Goal: Information Seeking & Learning: Learn about a topic

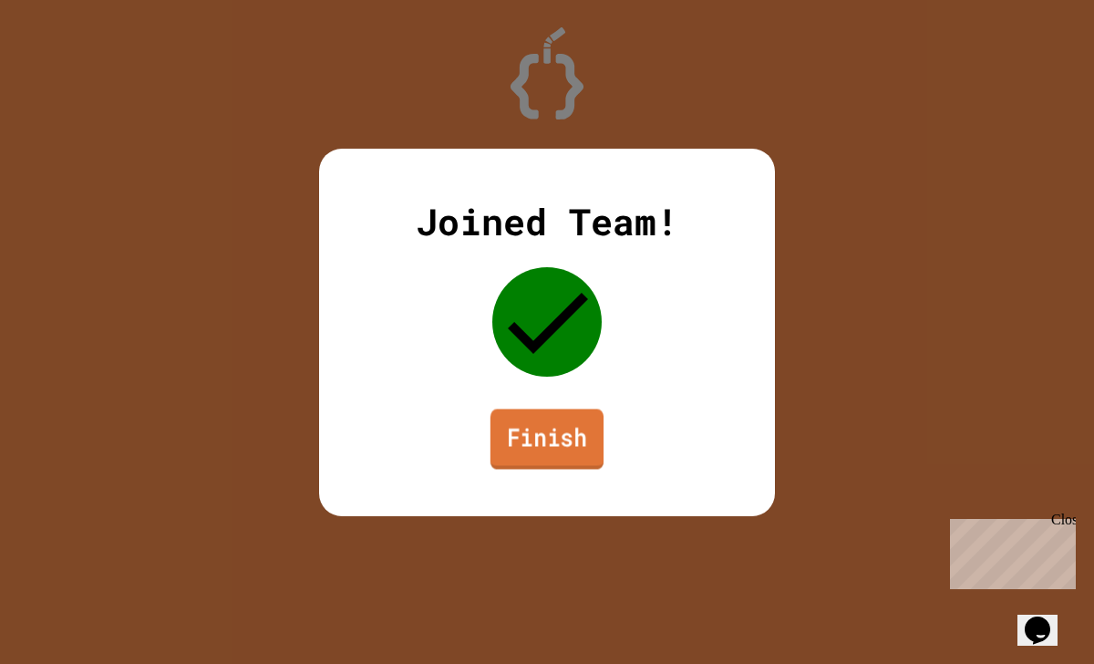
click at [545, 431] on link "Finish" at bounding box center [547, 438] width 113 height 60
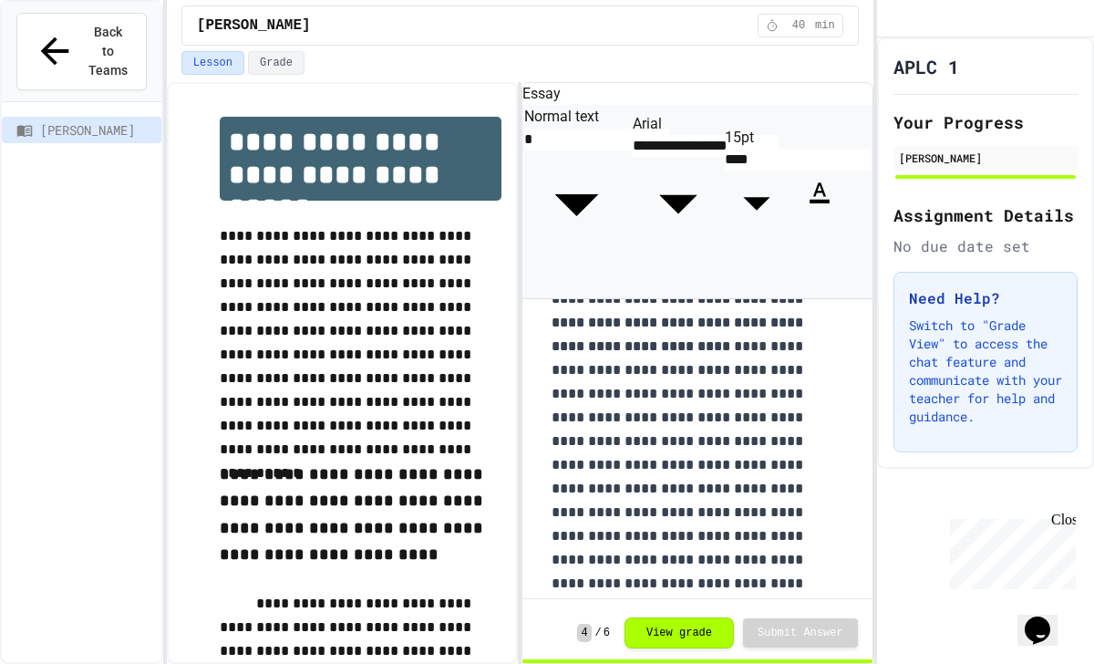
scroll to position [1922, 0]
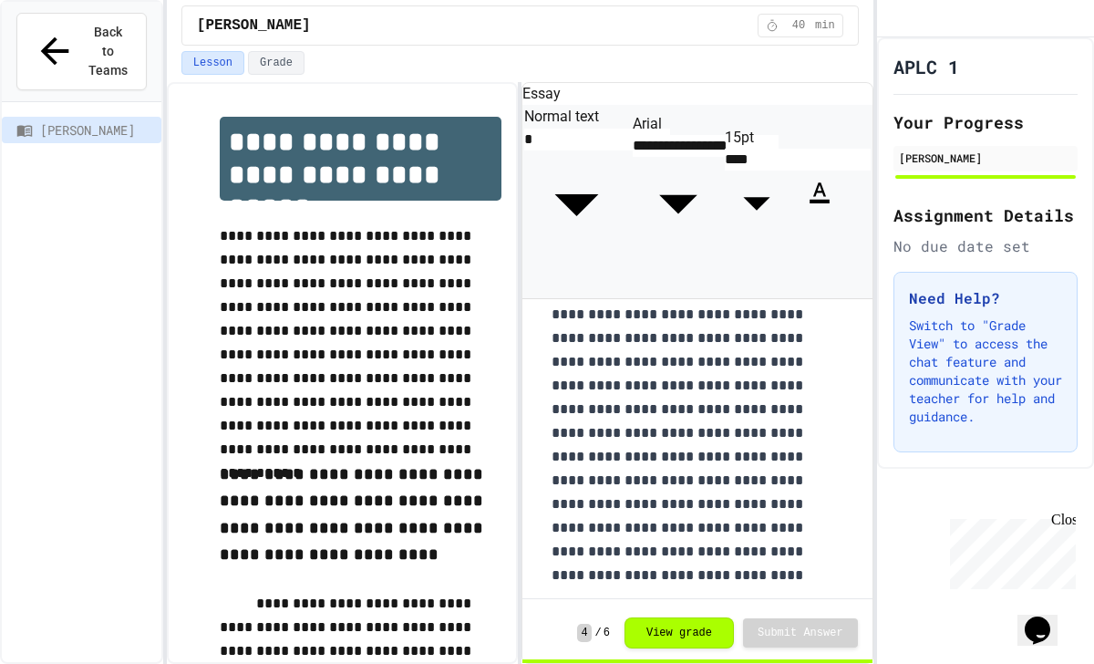
click at [954, 295] on div "Need Help? Switch to "Grade View" to access the chat feature and communicate wi…" at bounding box center [986, 362] width 184 height 181
click at [270, 58] on button "Grade" at bounding box center [276, 63] width 57 height 24
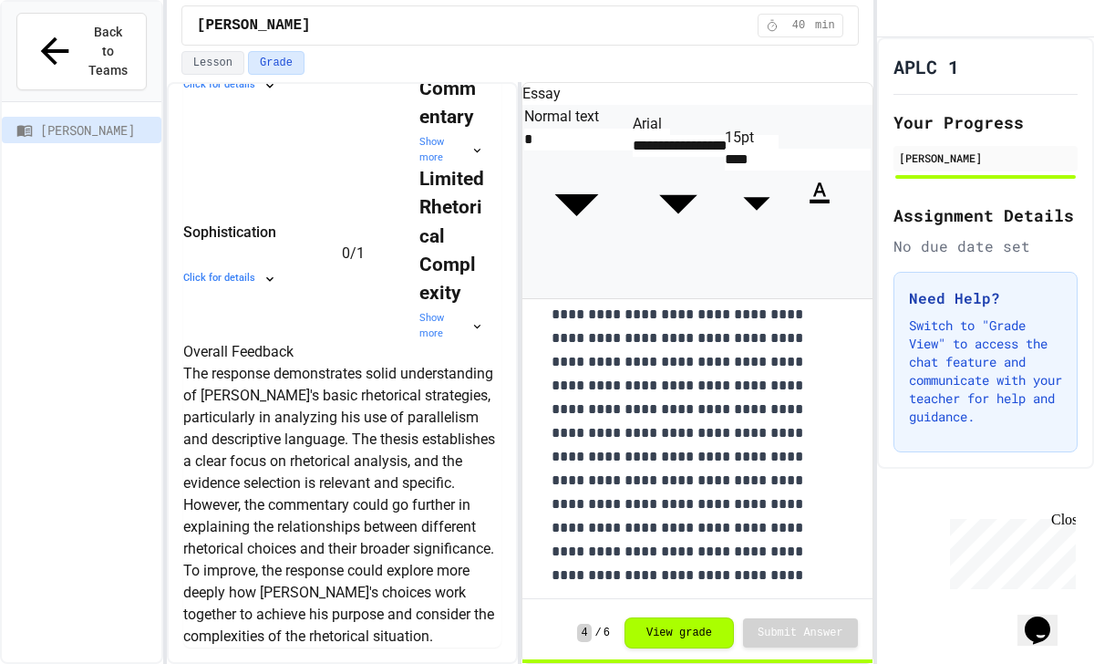
scroll to position [1530, 0]
click at [211, 59] on button "Lesson" at bounding box center [212, 63] width 63 height 24
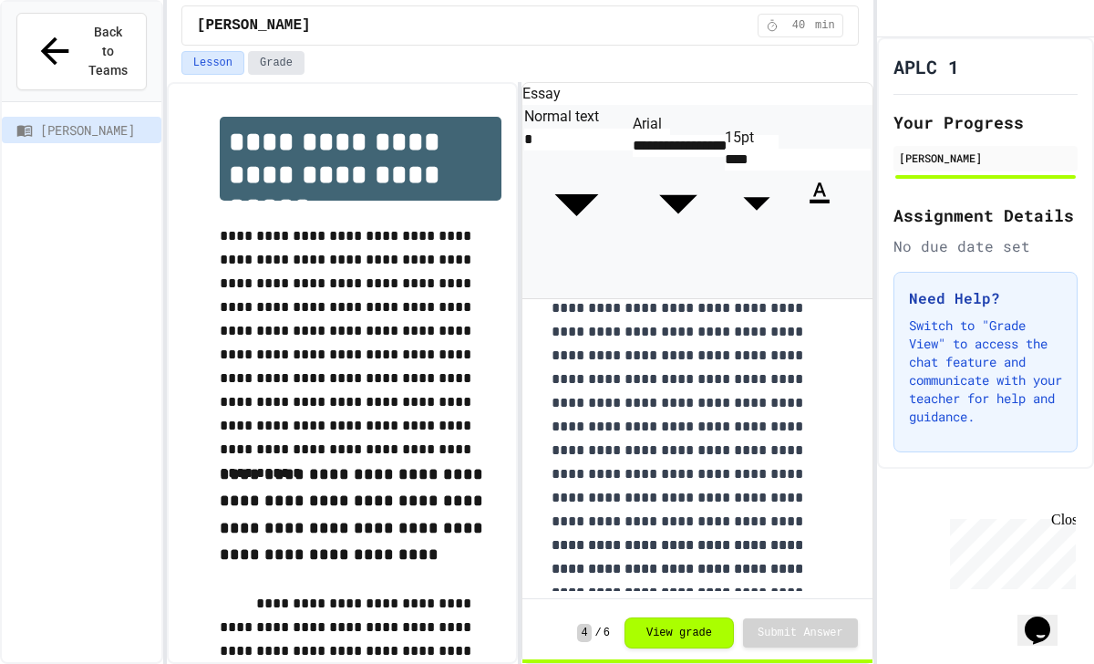
click at [293, 66] on button "Grade" at bounding box center [276, 63] width 57 height 24
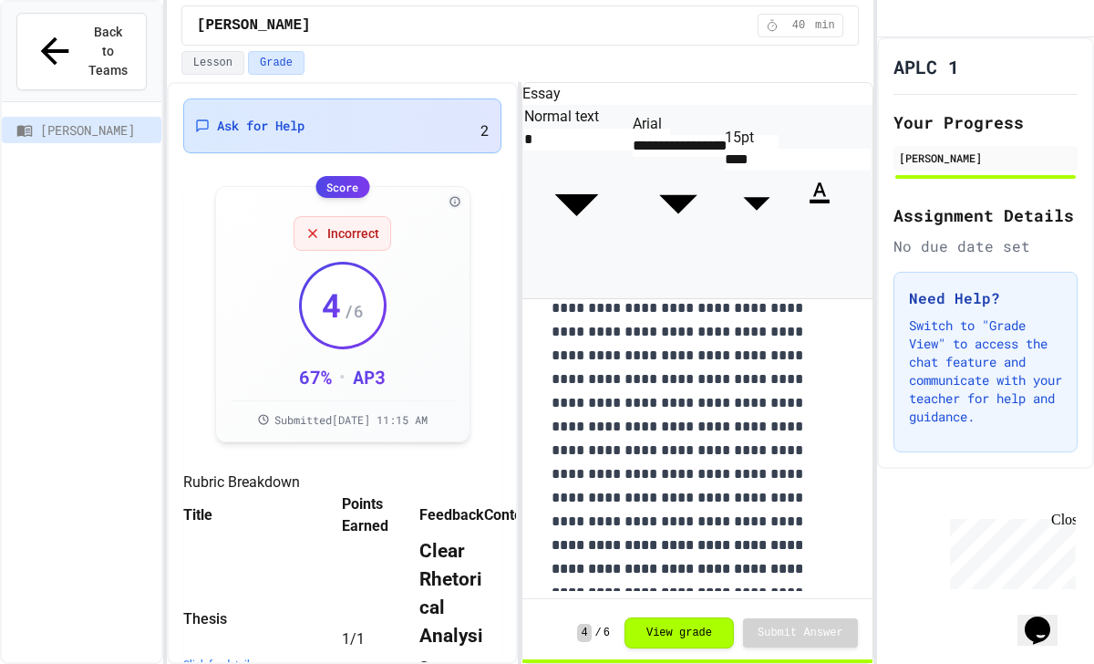
click at [235, 123] on span "Ask for Help" at bounding box center [261, 126] width 88 height 18
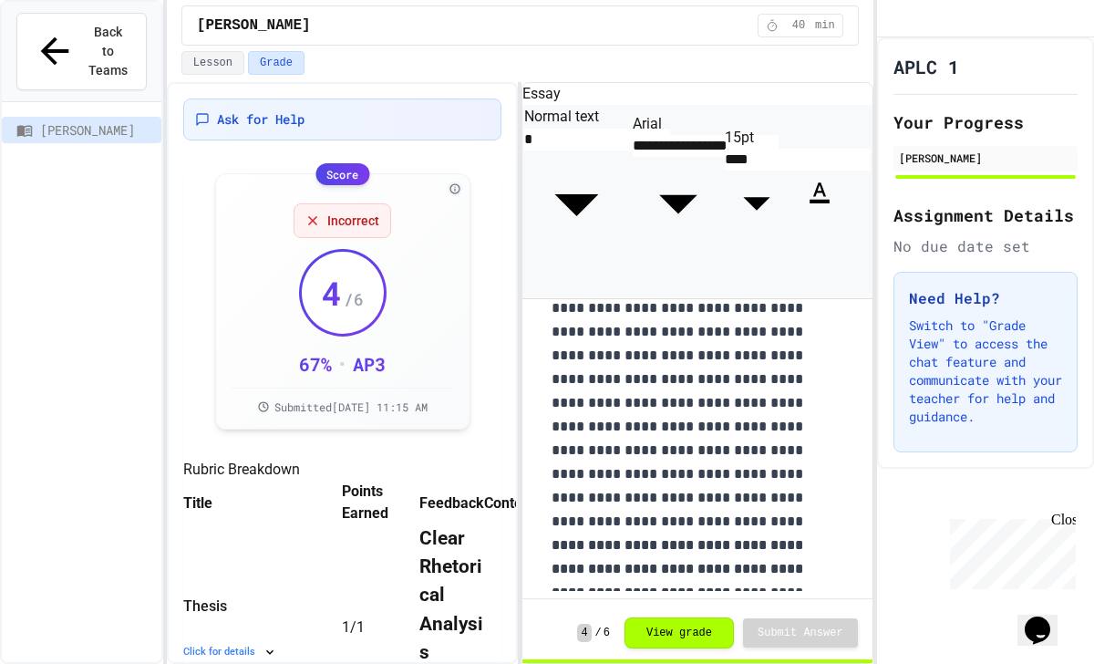
scroll to position [12, 0]
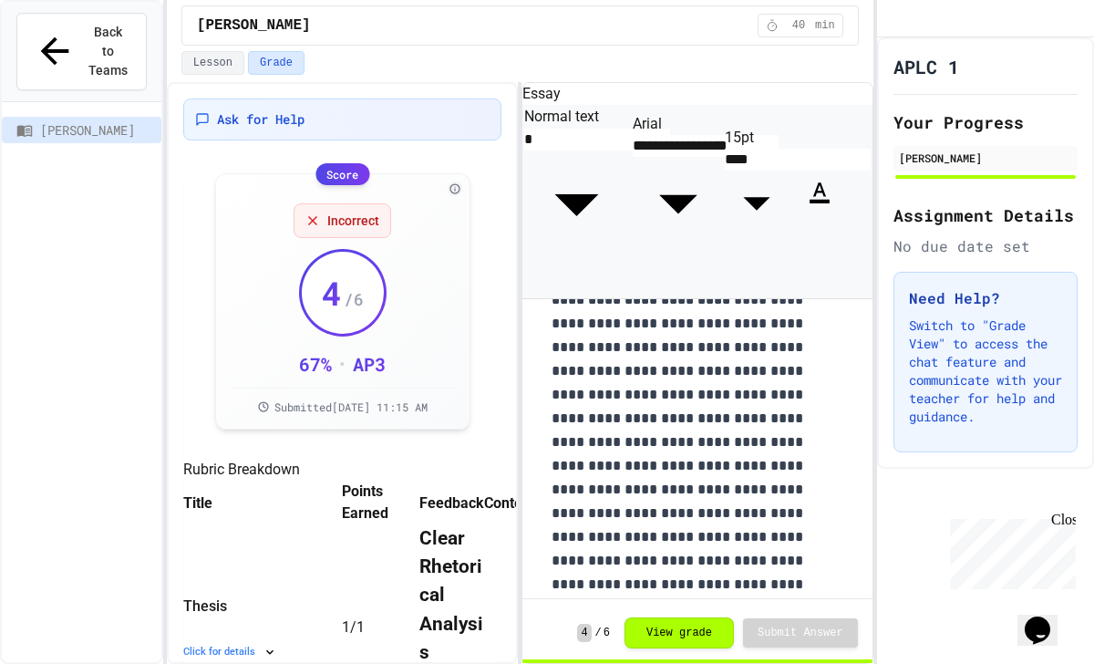
scroll to position [1794, 0]
click at [224, 57] on button "Lesson" at bounding box center [212, 63] width 63 height 24
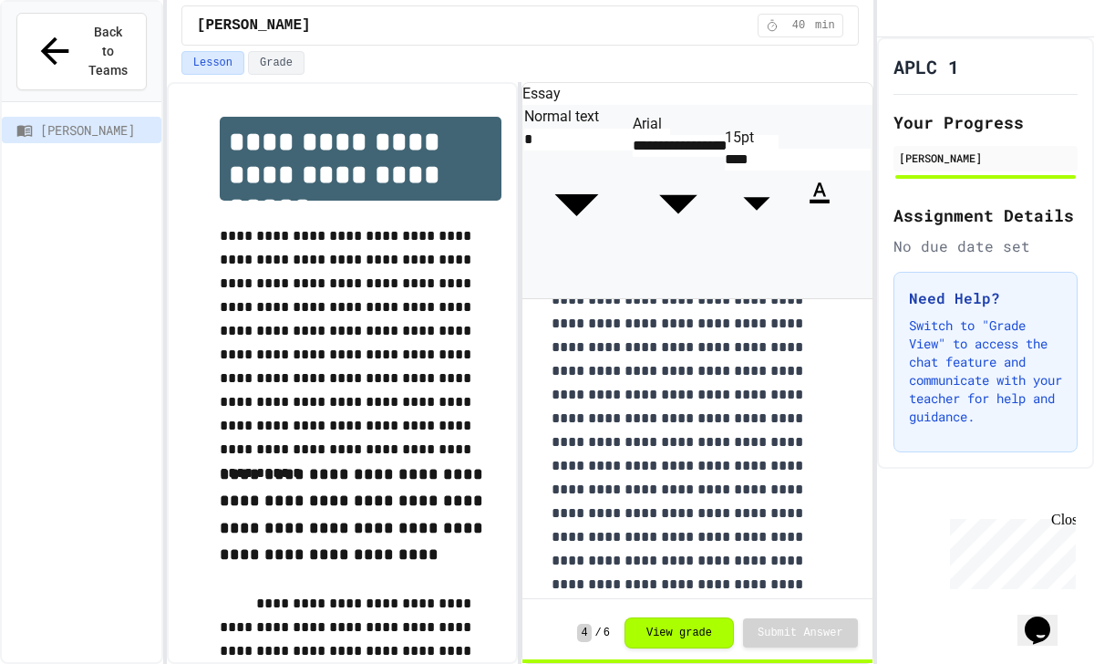
scroll to position [657, 0]
click at [684, 308] on p "**********" at bounding box center [697, 394] width 291 height 593
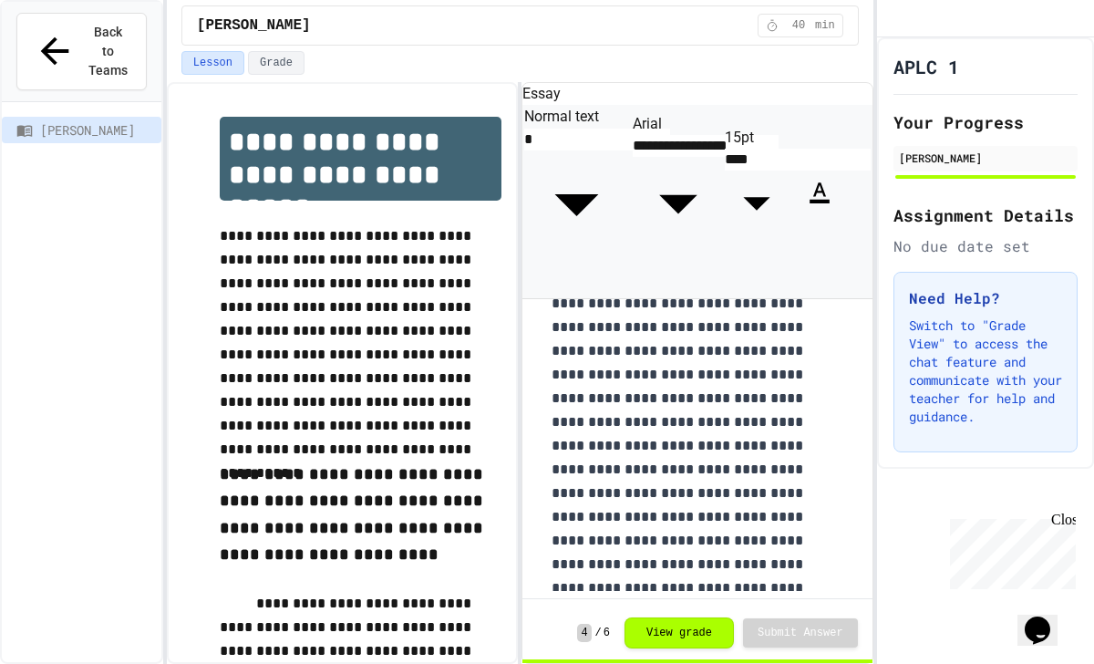
scroll to position [1227, 0]
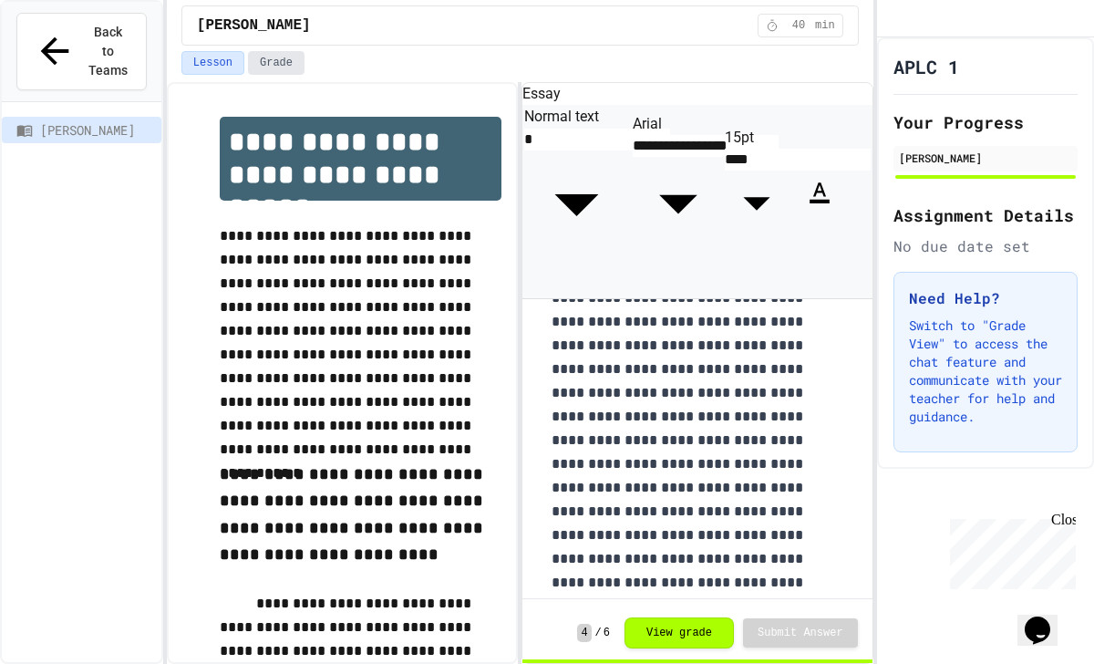
click at [254, 66] on button "Grade" at bounding box center [276, 63] width 57 height 24
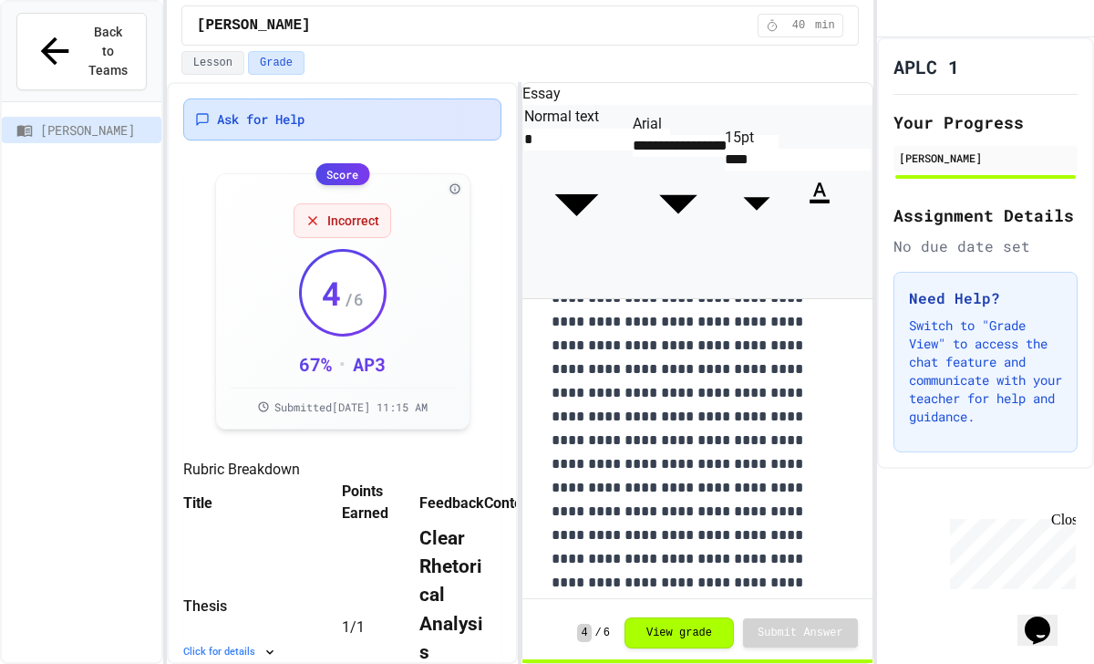
click at [218, 108] on div "Ask for Help" at bounding box center [342, 119] width 318 height 42
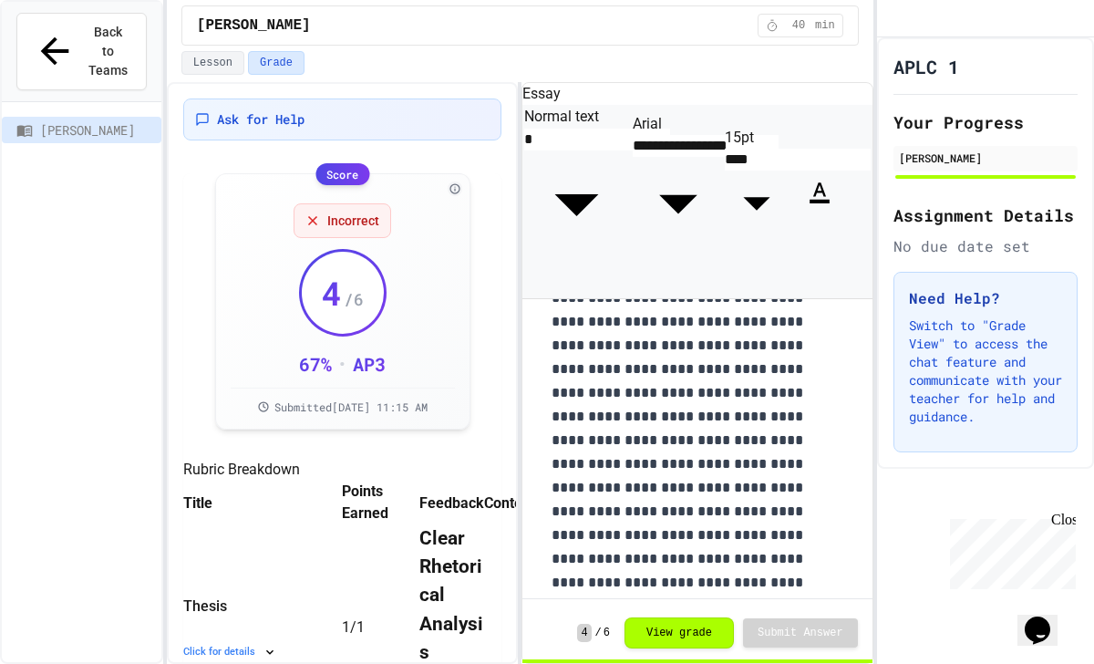
click at [211, 49] on div "[PERSON_NAME] 40 min" at bounding box center [520, 25] width 707 height 51
click at [217, 66] on button "Lesson" at bounding box center [212, 63] width 63 height 24
